Goal: Task Accomplishment & Management: Use online tool/utility

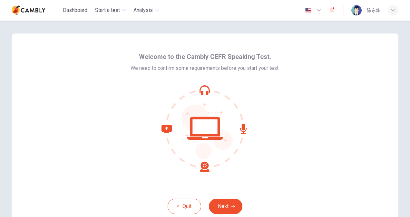
click at [249, 131] on div at bounding box center [205, 128] width 149 height 87
drag, startPoint x: 406, startPoint y: 71, endPoint x: 406, endPoint y: 87, distance: 16.4
click at [406, 87] on div "Welcome to the Cambly CEFR Speaking Test. We need to confirm some requirements …" at bounding box center [205, 128] width 408 height 215
click at [406, 88] on div "Welcome to the Cambly CEFR Speaking Test. We need to confirm some requirements …" at bounding box center [205, 128] width 408 height 215
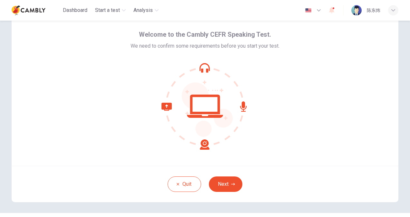
scroll to position [20, 0]
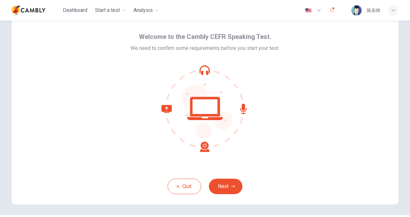
click at [314, 135] on div "Welcome to the Cambly CEFR Speaking Test. We need to confirm some requirements …" at bounding box center [205, 91] width 387 height 155
click at [231, 179] on button "Next" at bounding box center [226, 186] width 34 height 15
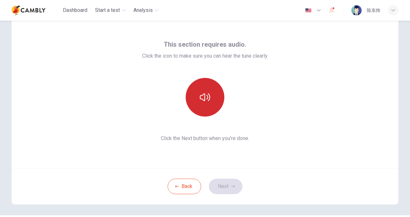
click at [203, 97] on icon "button" at bounding box center [205, 98] width 10 height 8
click at [231, 187] on icon "button" at bounding box center [233, 187] width 4 height 4
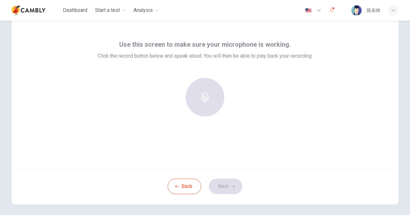
click at [206, 99] on div at bounding box center [205, 97] width 70 height 39
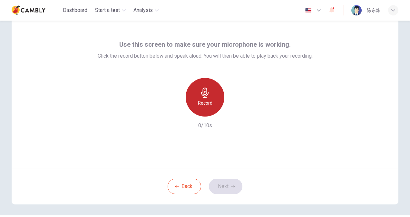
click at [204, 98] on div "Record" at bounding box center [205, 97] width 39 height 39
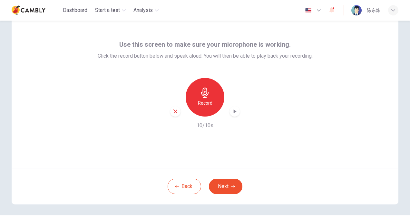
click at [233, 109] on icon "button" at bounding box center [235, 111] width 6 height 6
click at [225, 187] on button "Next" at bounding box center [226, 186] width 34 height 15
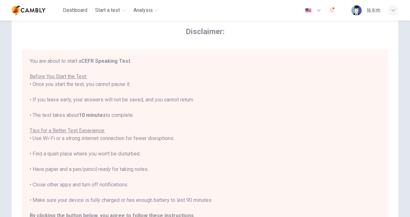
click at [118, 83] on div "You are about to start a CEFR Speaking Test . Before You Start the Test: • Once…" at bounding box center [205, 146] width 351 height 178
click at [240, 107] on div "You are about to start a CEFR Speaking Test . Before You Start the Test: • Once…" at bounding box center [205, 146] width 351 height 178
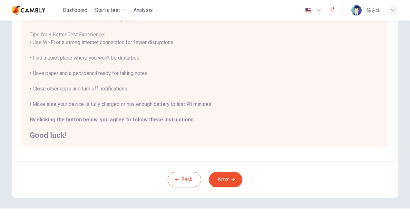
scroll to position [110, 0]
click at [226, 178] on button "Next" at bounding box center [226, 179] width 34 height 15
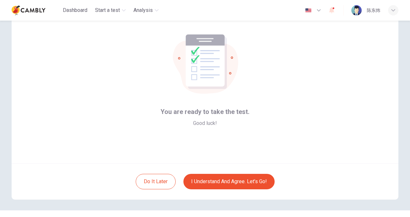
scroll to position [25, 0]
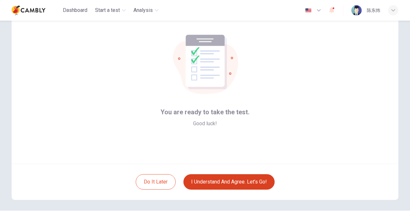
click at [244, 180] on button "I understand and agree. Let’s go!" at bounding box center [228, 181] width 91 height 15
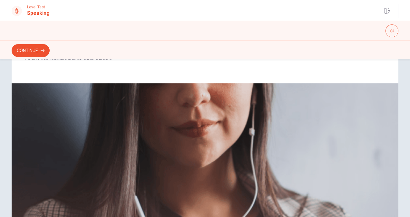
scroll to position [79, 0]
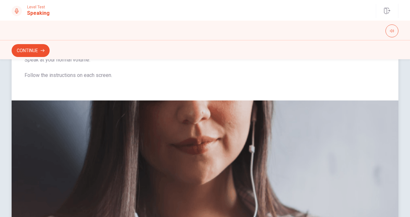
drag, startPoint x: 95, startPoint y: 77, endPoint x: 104, endPoint y: 80, distance: 9.9
click at [104, 80] on span "Use a headset if available (recommended for best audio quality). Ensure your mi…" at bounding box center [205, 56] width 361 height 62
drag, startPoint x: 96, startPoint y: 75, endPoint x: 112, endPoint y: 76, distance: 15.9
click at [112, 76] on span "Use a headset if available (recommended for best audio quality). Ensure your mi…" at bounding box center [205, 56] width 361 height 62
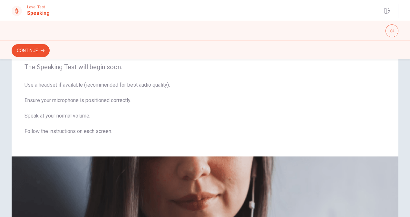
scroll to position [25, 0]
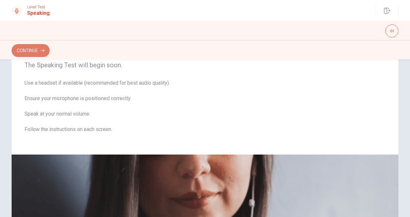
click at [30, 48] on button "Continue" at bounding box center [31, 50] width 38 height 13
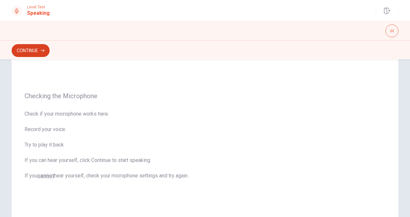
click at [34, 49] on button "Continue" at bounding box center [31, 50] width 38 height 13
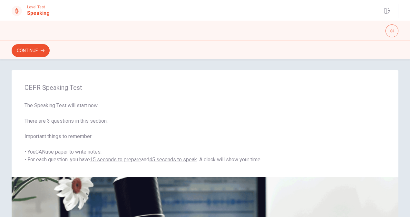
scroll to position [0, 0]
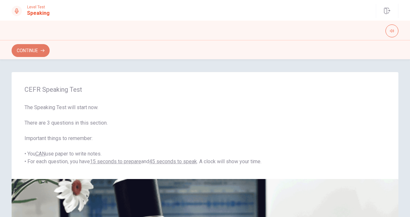
click at [34, 48] on button "Continue" at bounding box center [31, 50] width 38 height 13
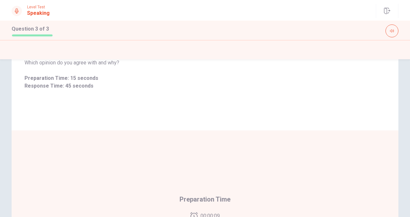
scroll to position [70, 0]
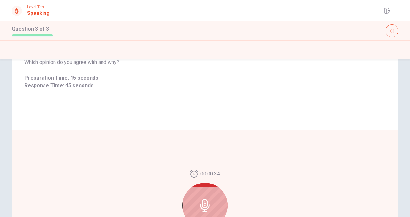
click at [407, 118] on div "Is formal education crucial for career success, or are practical skills more im…" at bounding box center [205, 143] width 408 height 281
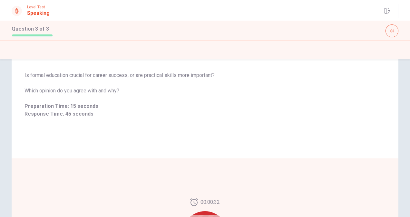
scroll to position [29, 0]
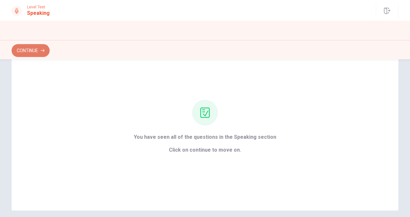
click at [30, 48] on button "Continue" at bounding box center [31, 50] width 38 height 13
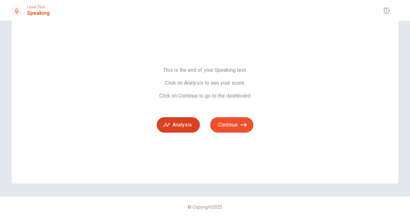
click at [192, 126] on button "Analysis" at bounding box center [178, 124] width 43 height 15
